Goal: Task Accomplishment & Management: Manage account settings

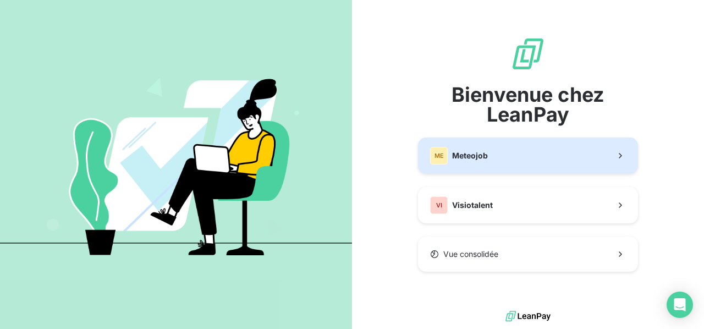
click at [484, 160] on span "Meteojob" at bounding box center [470, 155] width 36 height 11
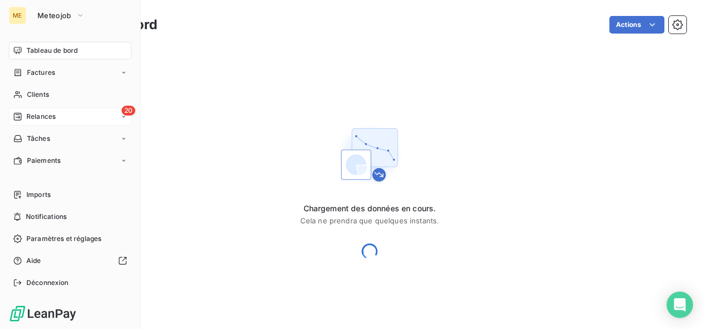
click at [52, 121] on span "Relances" at bounding box center [40, 117] width 29 height 10
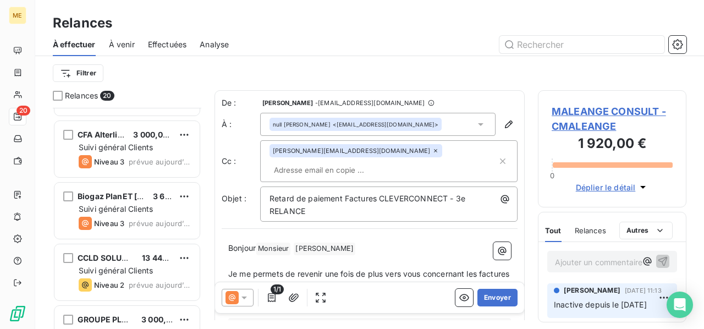
scroll to position [660, 0]
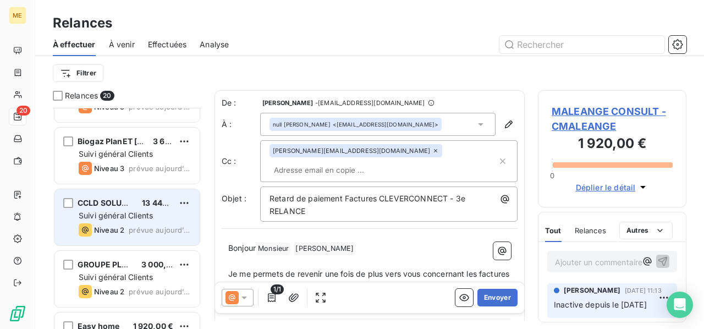
click at [128, 217] on span "Suivi général Clients" at bounding box center [116, 215] width 74 height 9
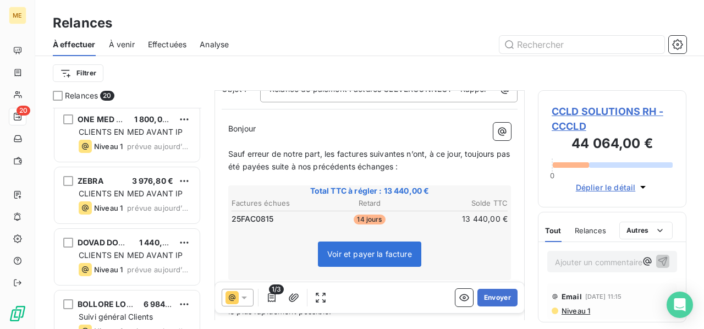
scroll to position [1012, 0]
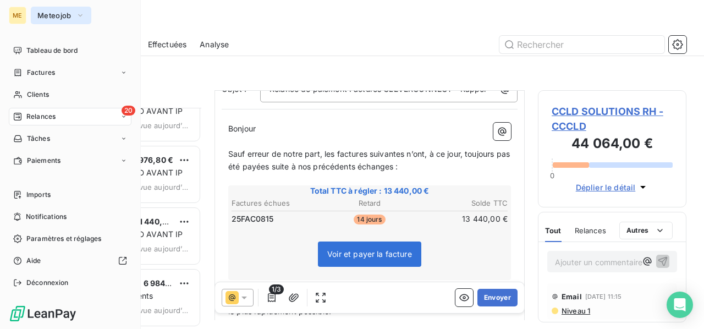
click at [62, 18] on span "Meteojob" at bounding box center [54, 15] width 34 height 9
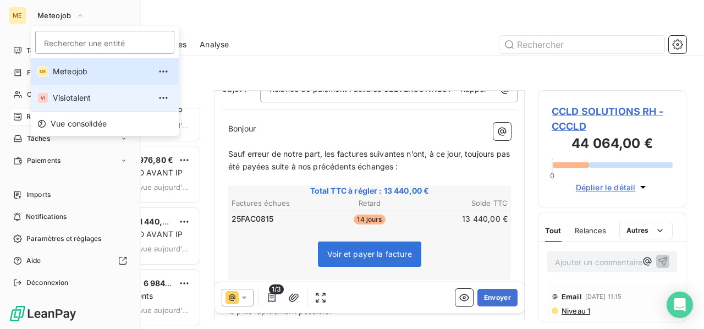
click at [67, 100] on span "Visiotalent" at bounding box center [101, 97] width 97 height 11
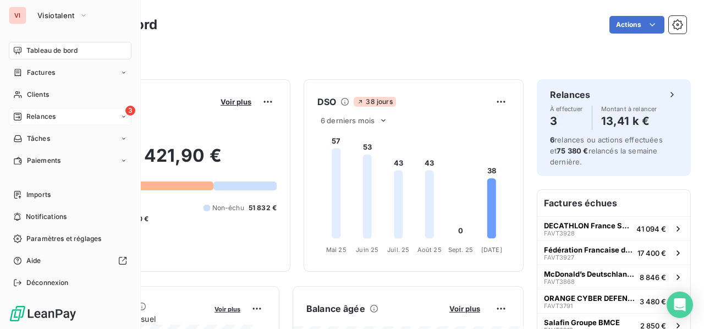
click at [78, 118] on div "3 Relances" at bounding box center [70, 117] width 123 height 18
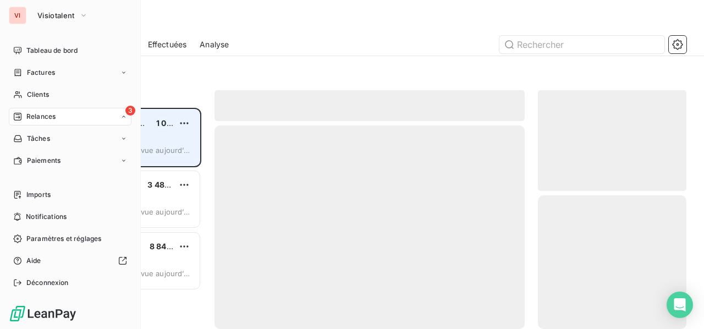
scroll to position [212, 140]
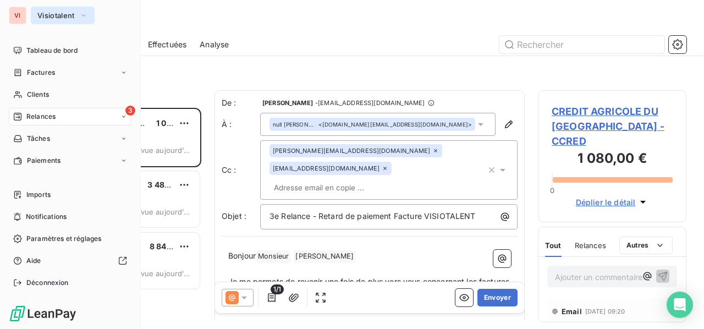
click at [72, 16] on span "Visiotalent" at bounding box center [55, 15] width 37 height 9
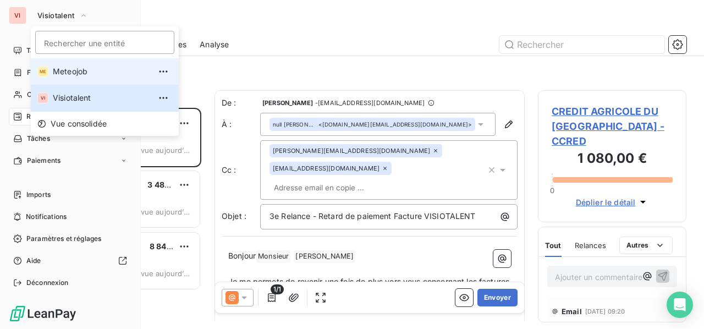
click at [68, 68] on span "Meteojob" at bounding box center [101, 71] width 97 height 11
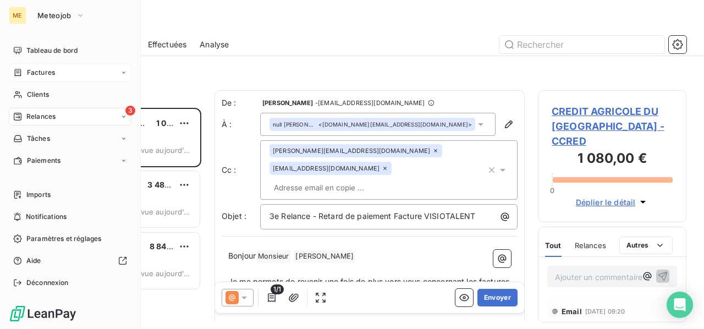
scroll to position [212, 140]
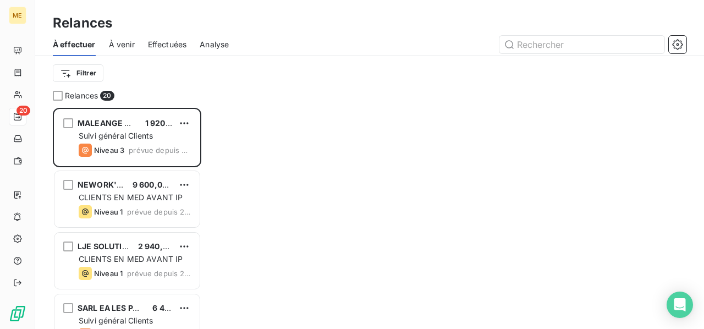
click at [128, 46] on span "À venir" at bounding box center [122, 44] width 26 height 11
